Goal: Use online tool/utility: Use online tool/utility

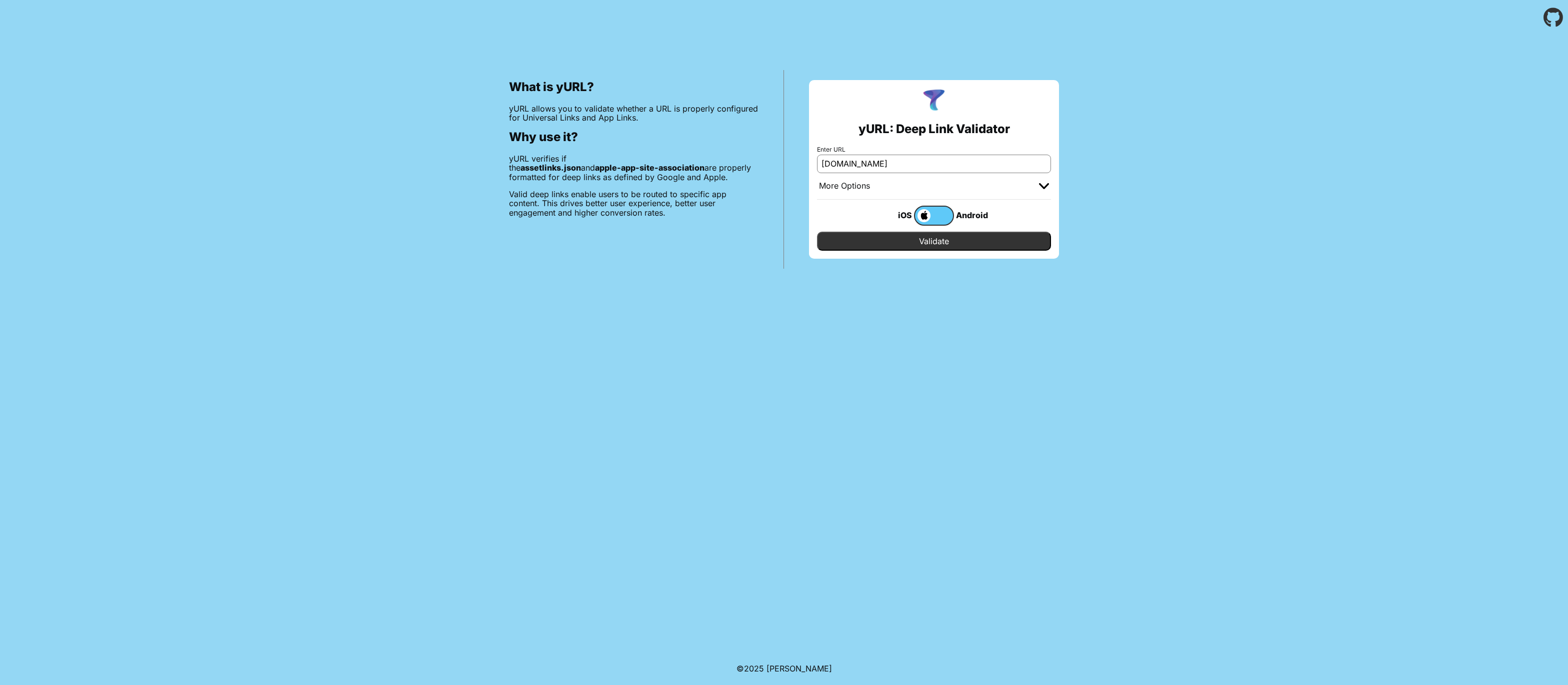
type input "[DOMAIN_NAME]"
click at [817, 231] on input "Validate" at bounding box center [934, 241] width 234 height 19
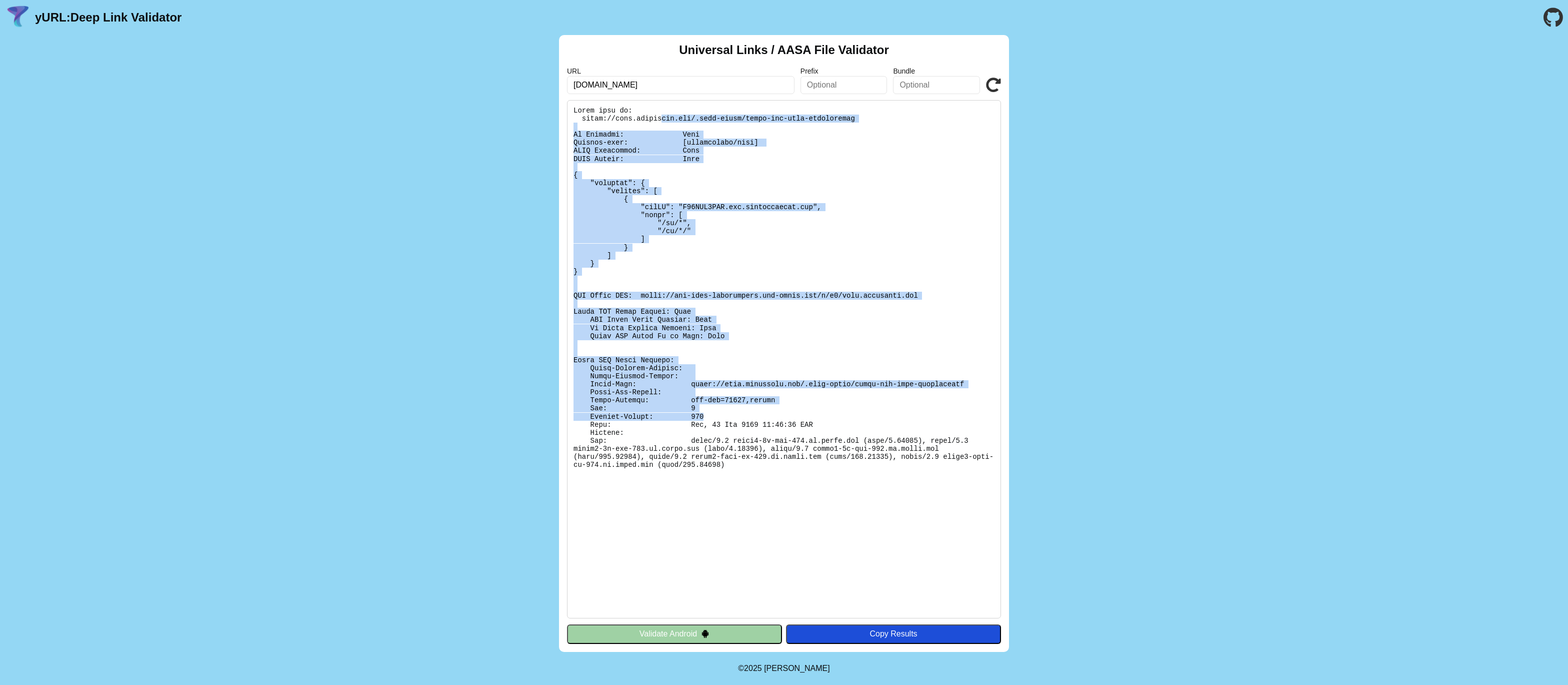
drag, startPoint x: 663, startPoint y: 117, endPoint x: 920, endPoint y: 417, distance: 395.0
click at [920, 417] on pre at bounding box center [784, 359] width 434 height 518
click at [668, 636] on button "Validate Android" at bounding box center [674, 633] width 215 height 19
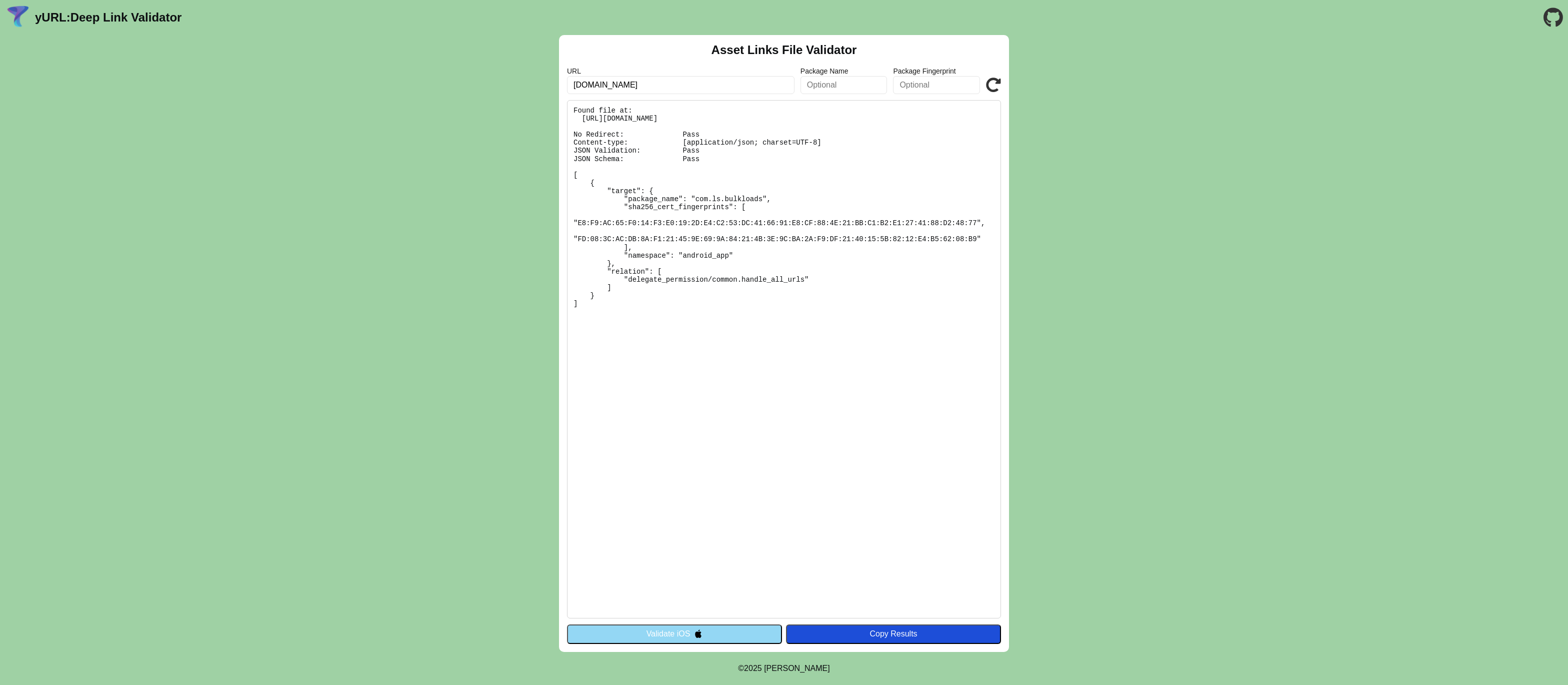
drag, startPoint x: 709, startPoint y: 329, endPoint x: 555, endPoint y: 105, distance: 271.8
click at [567, 105] on pre "Found file at: [URL][DOMAIN_NAME] No Redirect: Pass Content-type: [application/…" at bounding box center [784, 359] width 434 height 518
